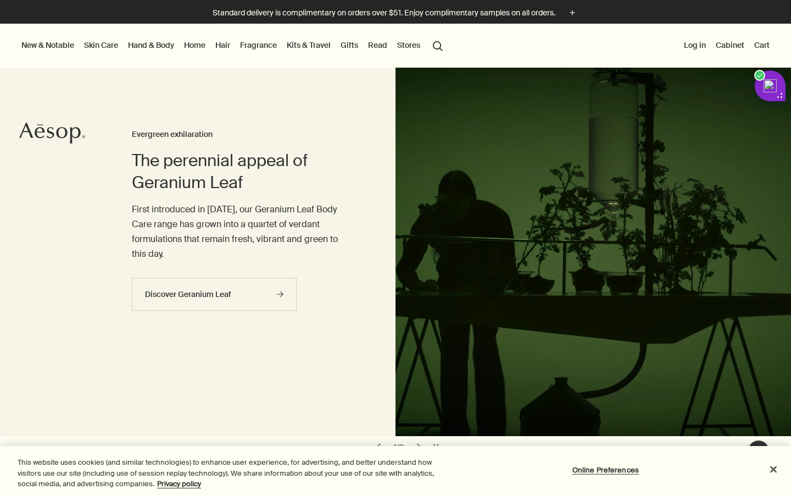
click at [261, 47] on link "Fragrance" at bounding box center [258, 45] width 41 height 14
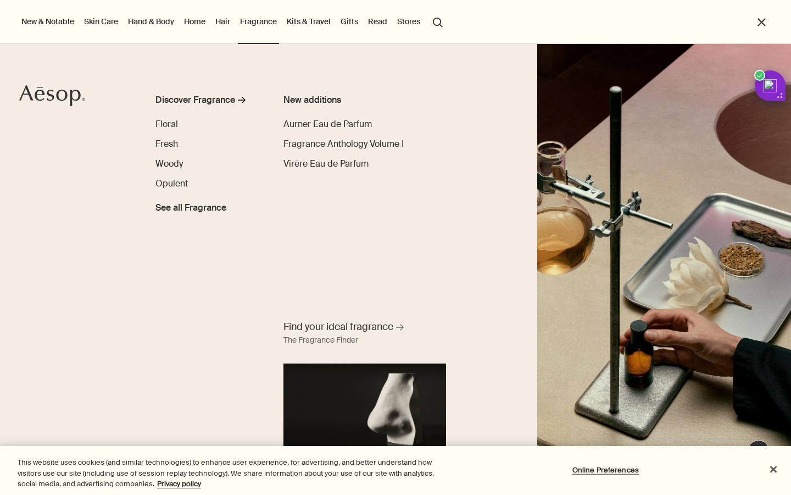
click at [198, 21] on link "Home" at bounding box center [195, 21] width 26 height 14
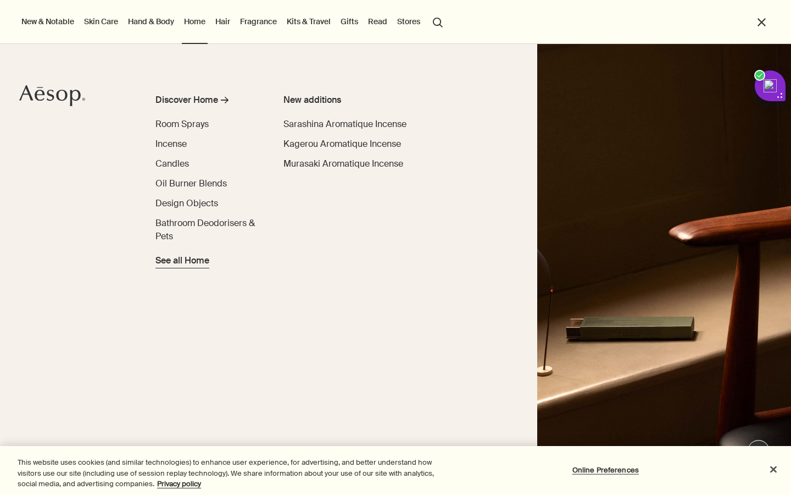
click at [176, 262] on span "See all Home" at bounding box center [183, 260] width 54 height 13
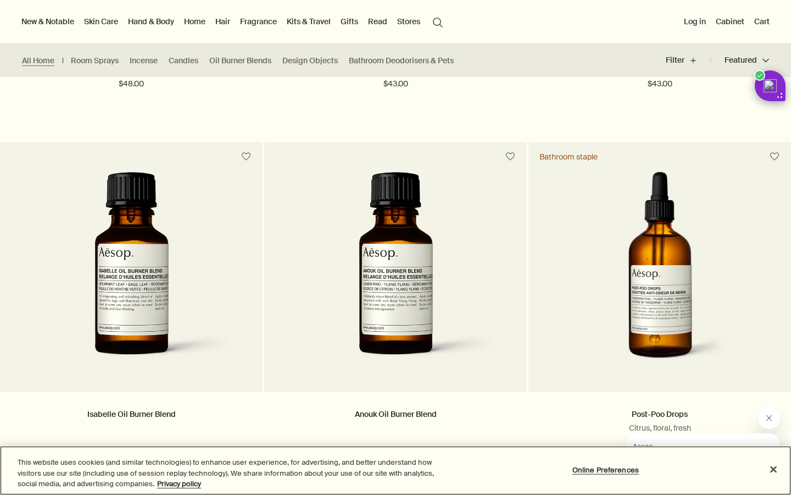
scroll to position [1819, 0]
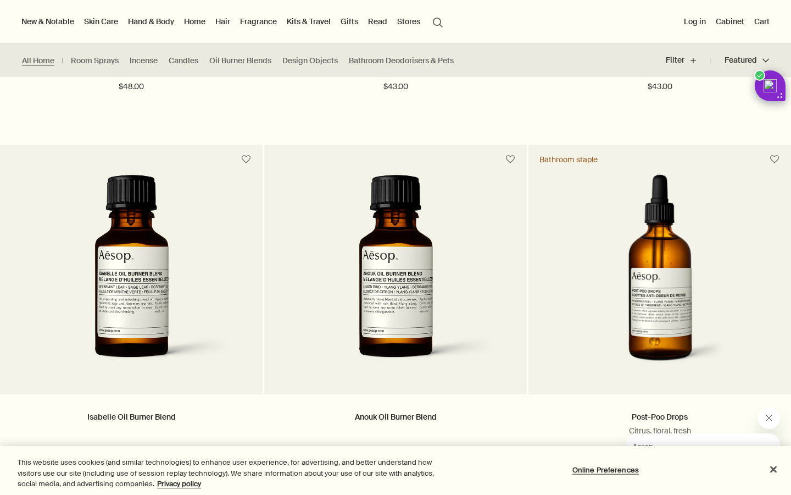
click at [302, 20] on link "Kits & Travel" at bounding box center [309, 21] width 48 height 14
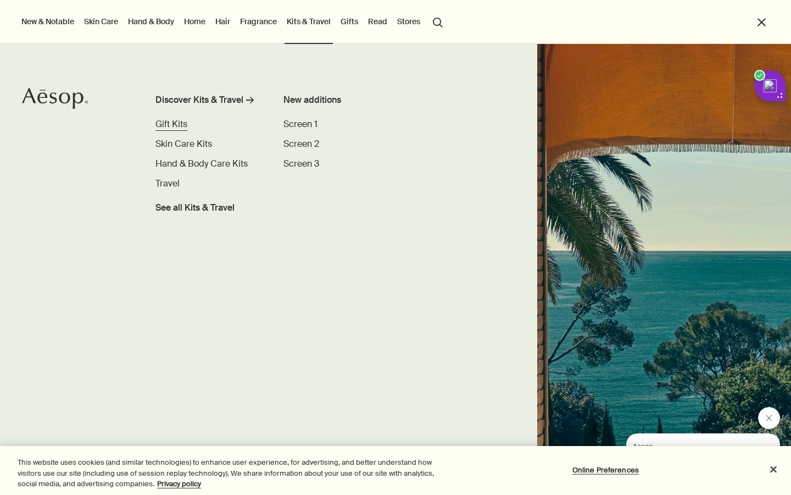
click at [178, 124] on span "Gift Kits" at bounding box center [172, 124] width 32 height 12
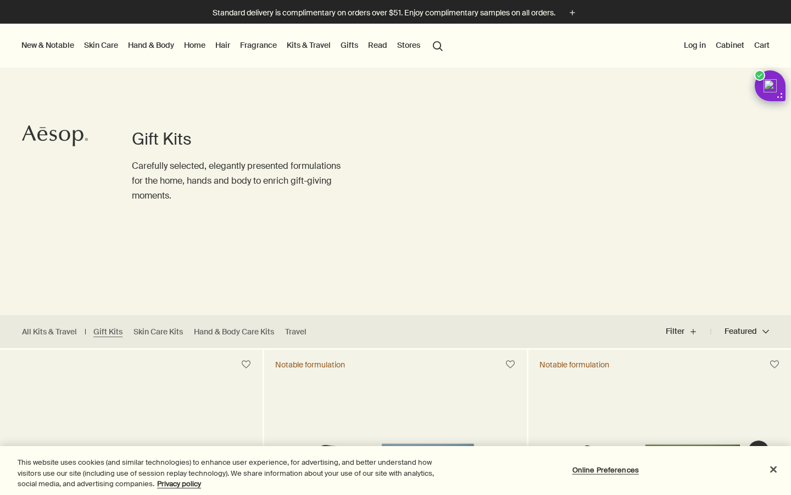
click at [50, 47] on button "New & Notable" at bounding box center [47, 45] width 57 height 14
